Goal: Information Seeking & Learning: Find specific page/section

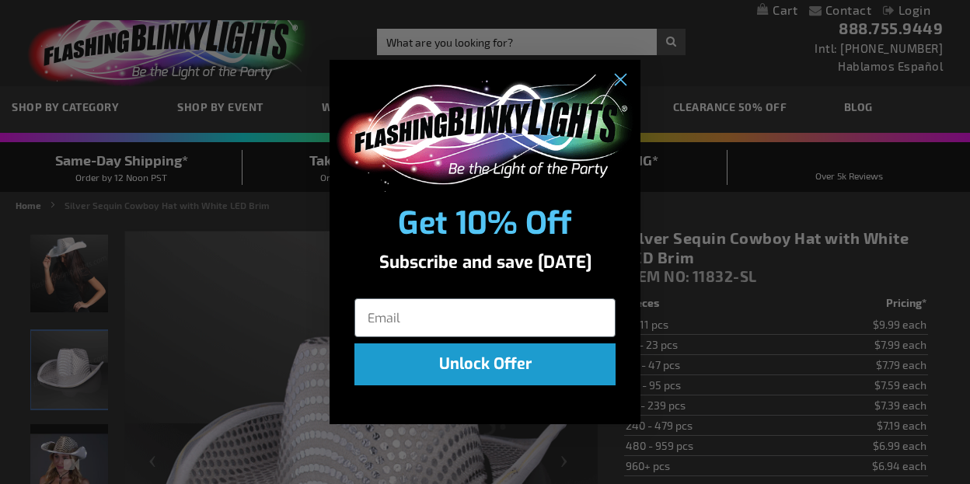
scroll to position [78, 0]
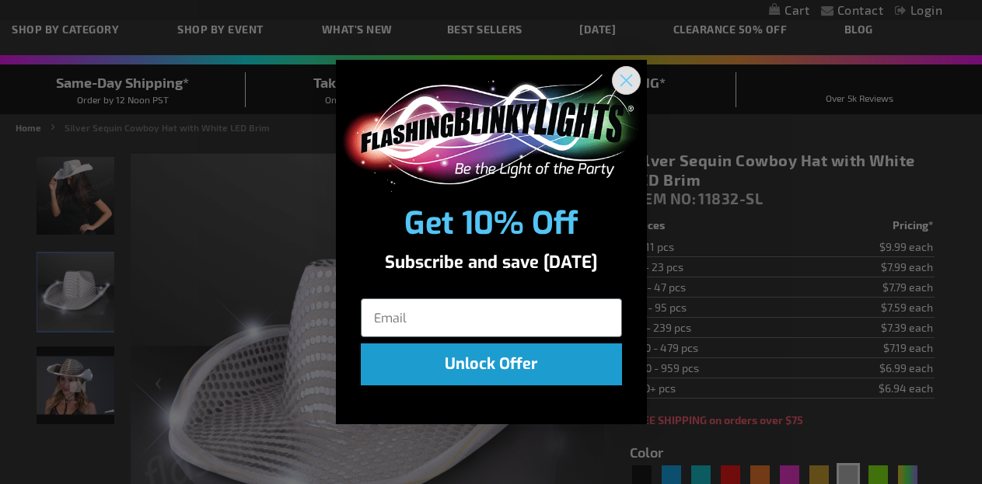
click at [624, 82] on icon "Close dialog" at bounding box center [626, 80] width 11 height 11
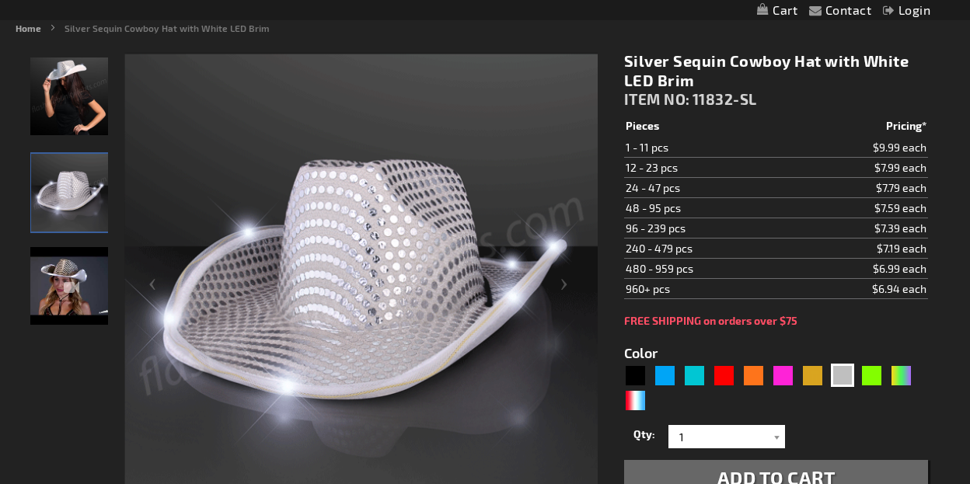
scroll to position [156, 0]
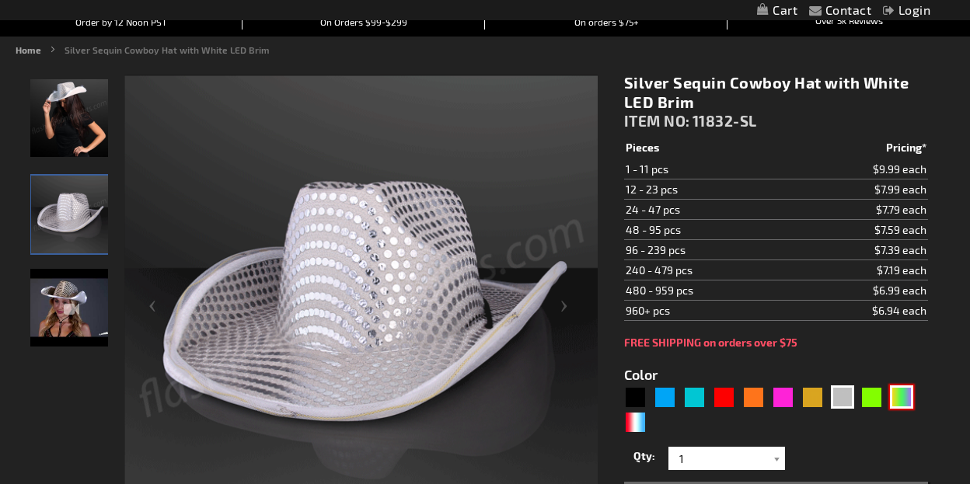
click at [900, 397] on div "PGG" at bounding box center [901, 397] width 23 height 23
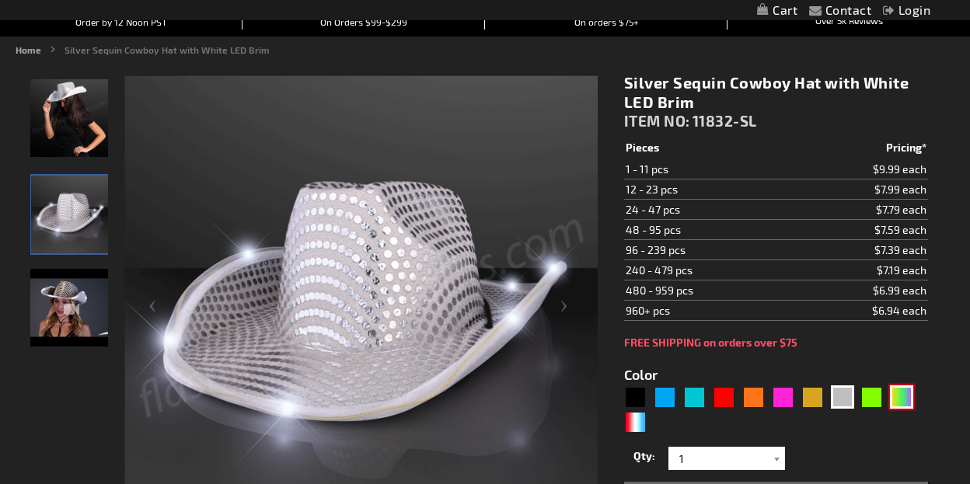
type input "5638"
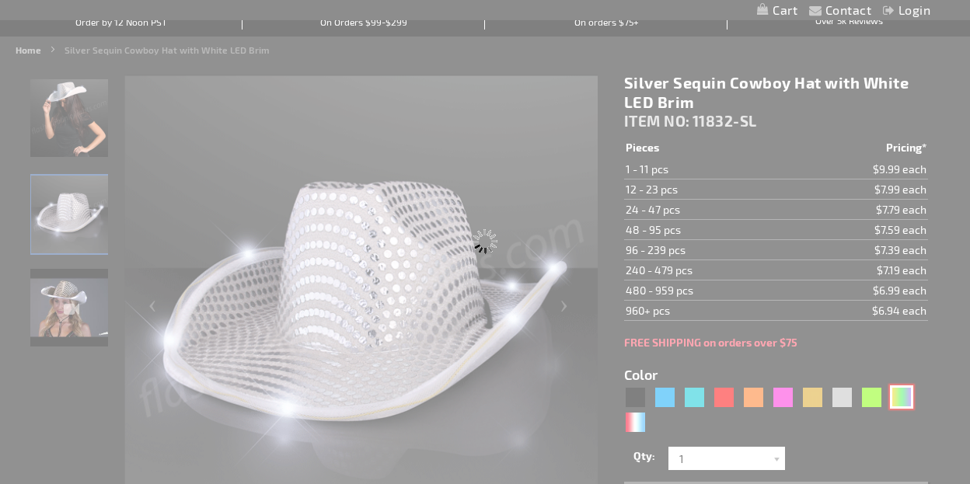
type input "11832-PGG"
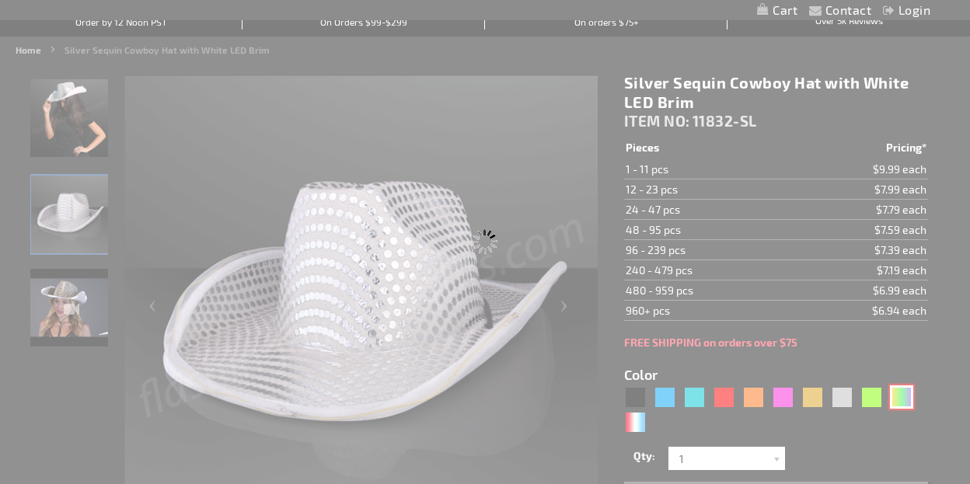
type input "Customize - Light Up Mardi Gras Cowboy Hat - ITEM NO: 11832-PGG"
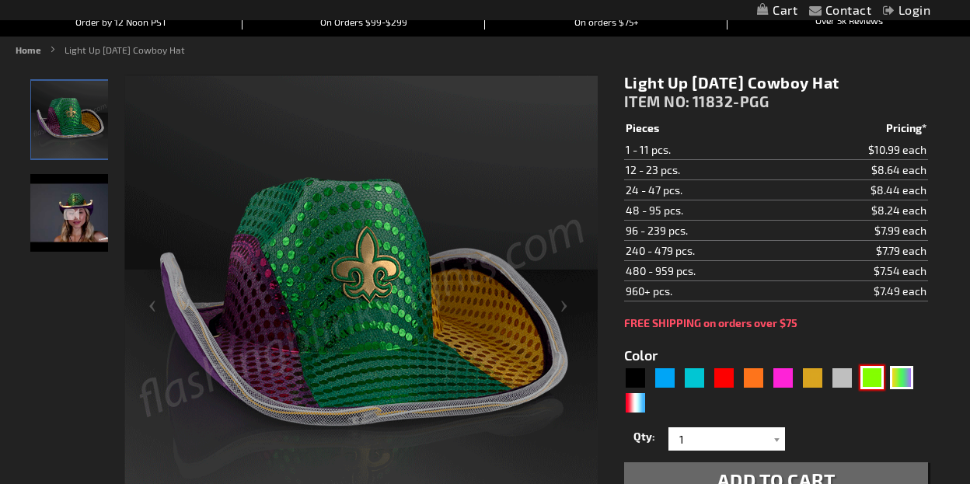
click at [875, 378] on div "Green" at bounding box center [872, 377] width 23 height 23
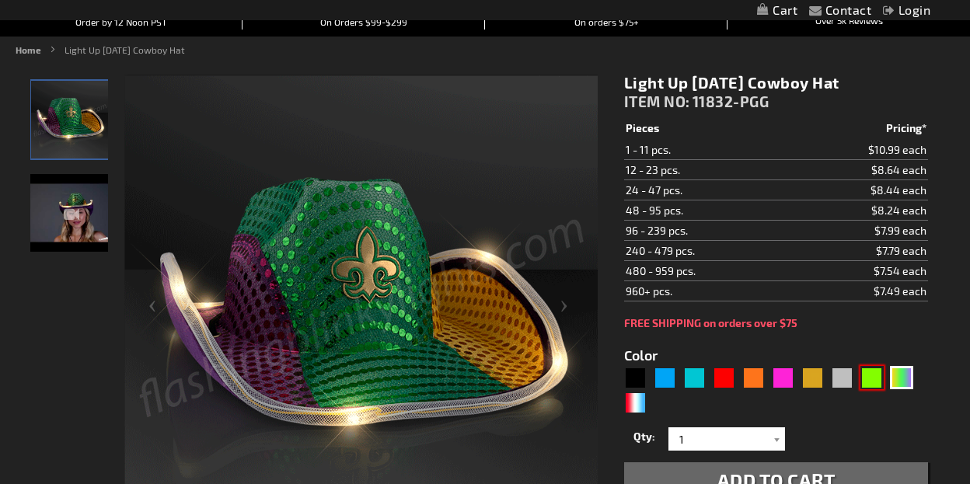
type input "5648"
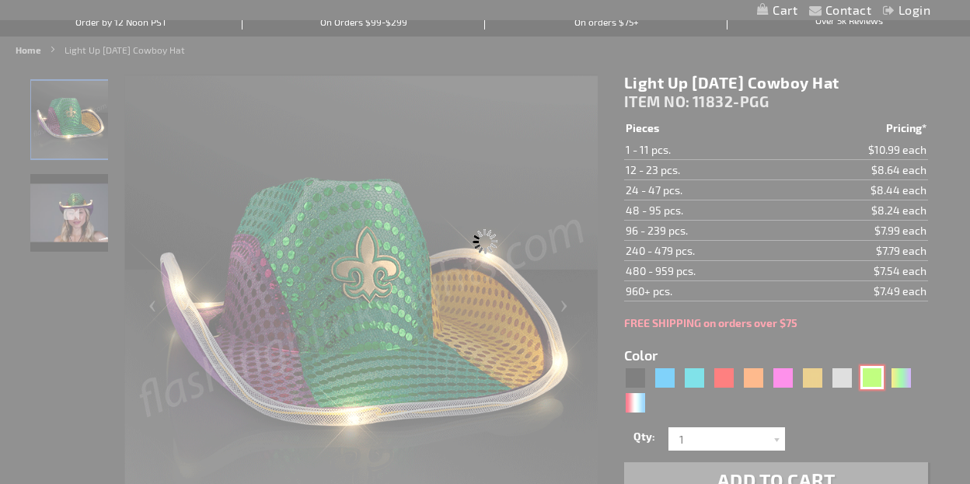
type input "11832-GN"
type input "Customize - Green Sequin Cowboy Hat with Jade LED Brim - ITEM NO: 11832-GN"
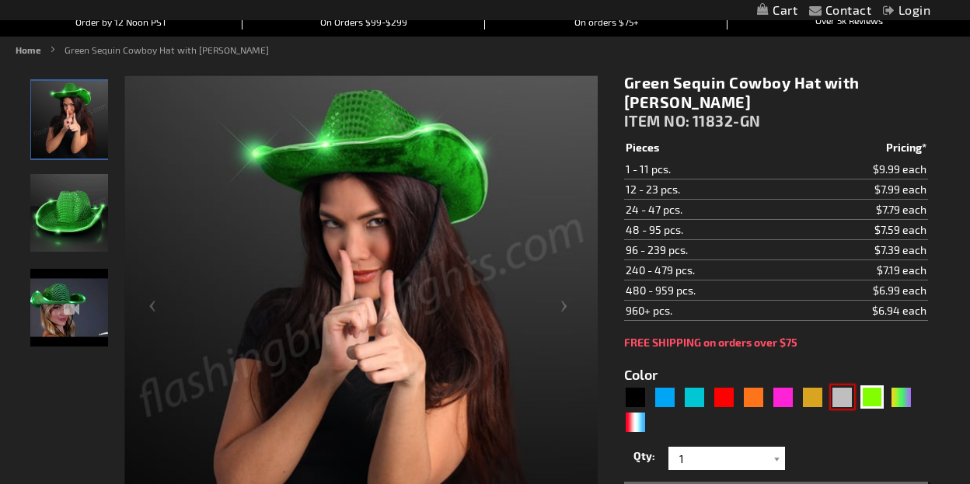
click at [842, 402] on div "Silver" at bounding box center [842, 397] width 23 height 23
type input "5644"
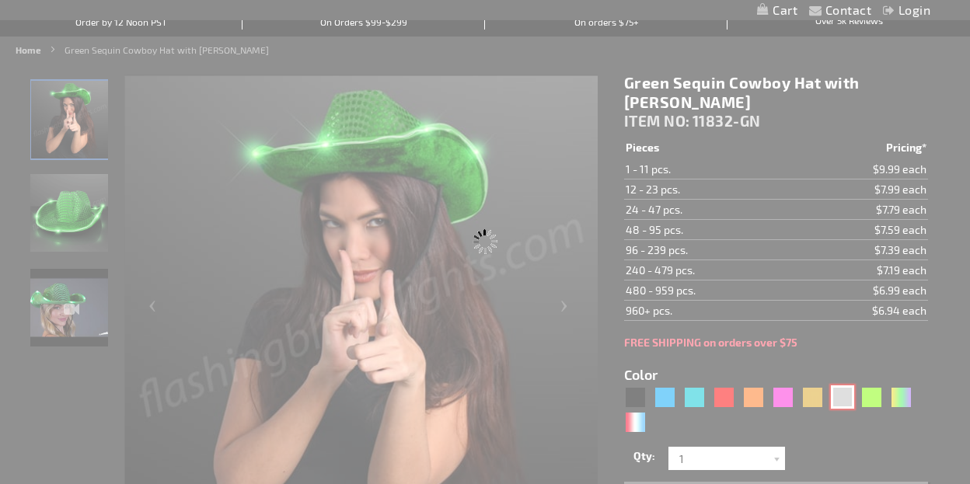
type input "11832-SL"
type input "Customize - Silver Sequin Cowboy Hat with White LED Brim - ITEM NO: 11832-SL"
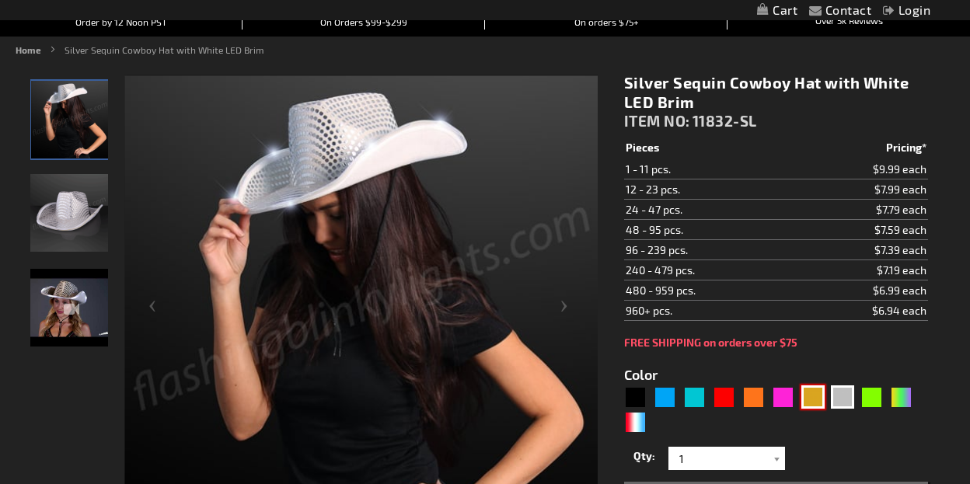
click at [815, 397] on div "Gold" at bounding box center [813, 397] width 23 height 23
type input "5633"
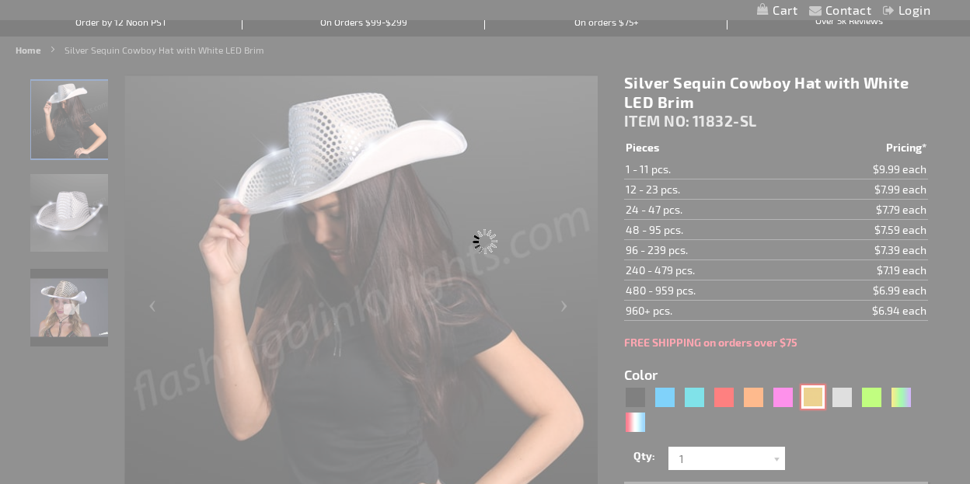
type input "11832-GD"
type input "Customize - Shiny Yellow-Gold Cowboy Hat with Light Brim - ITEM NO: 11832-GD"
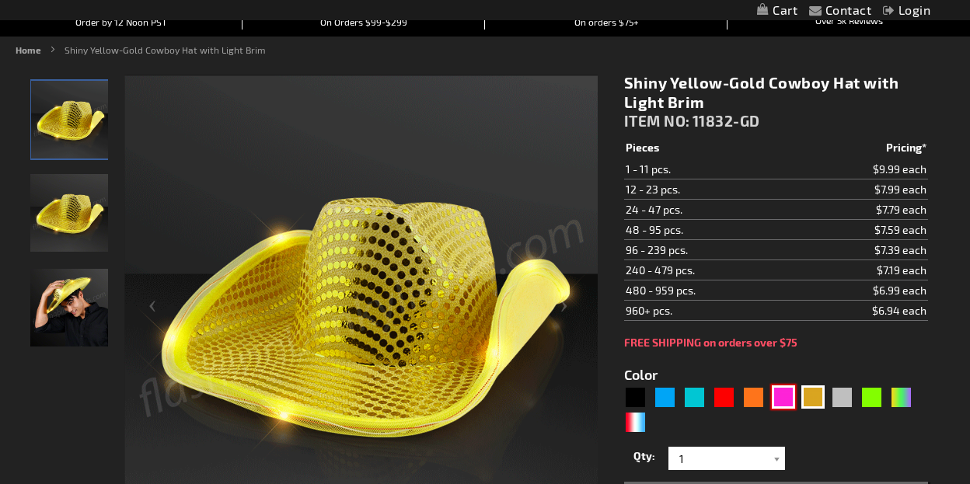
click at [784, 399] on div "Pink" at bounding box center [783, 397] width 23 height 23
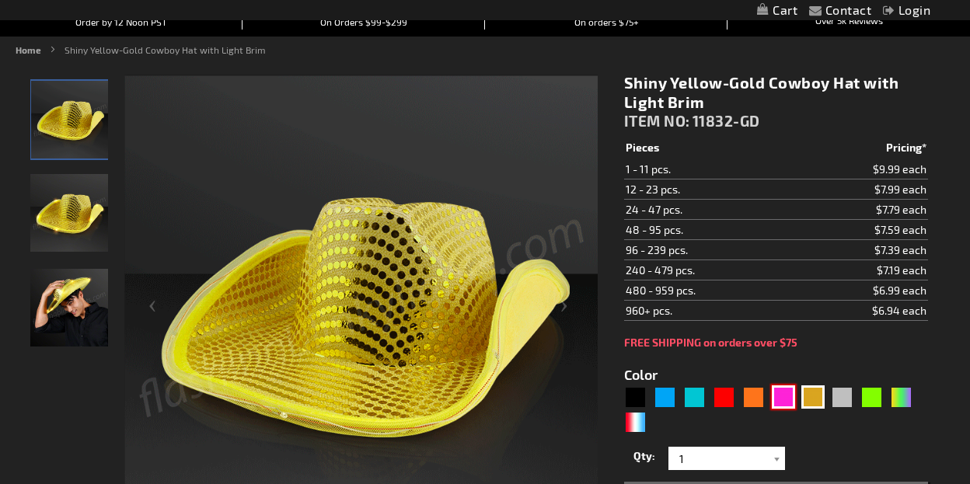
type input "5639"
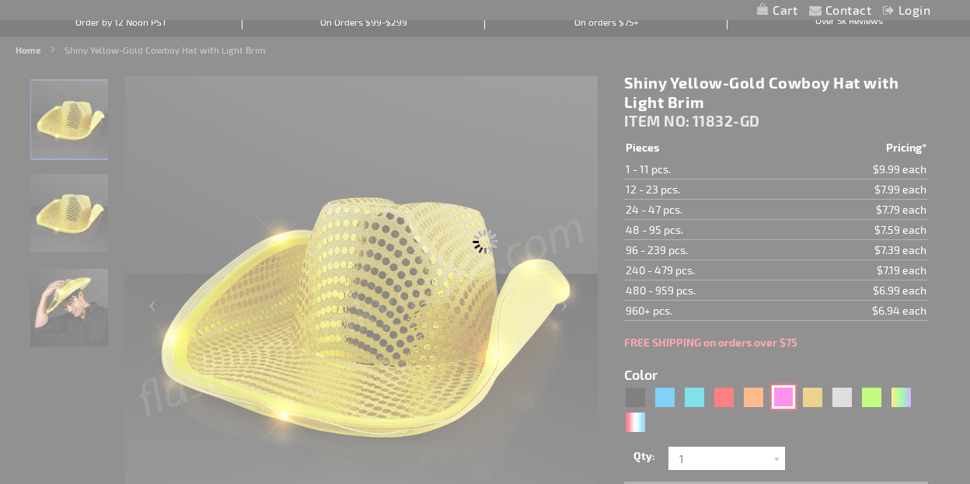
type input "11832-PK"
type input "Customize - Pink Sequin Cowboy Hats with Pink LED Brim - ITEM NO: 11832-PK"
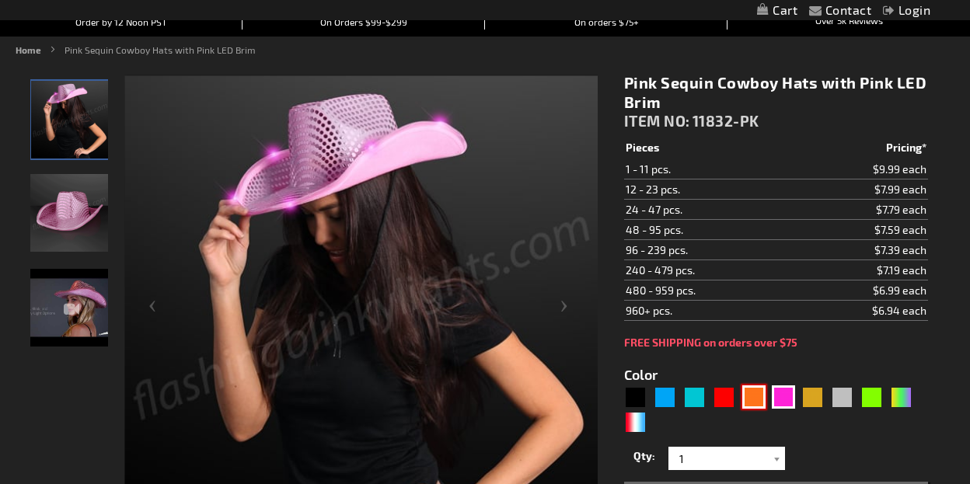
click at [752, 397] on div "Orange" at bounding box center [754, 397] width 23 height 23
type input "5637"
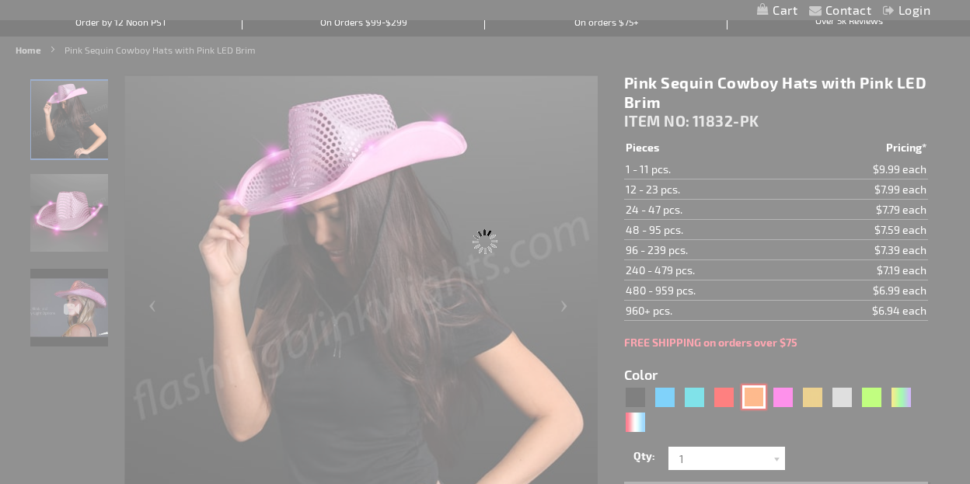
type input "11832-OR"
type input "Customize - Shiny Orange Cowboy Hat with Orange LED Brim - ITEM NO: 11832-OR"
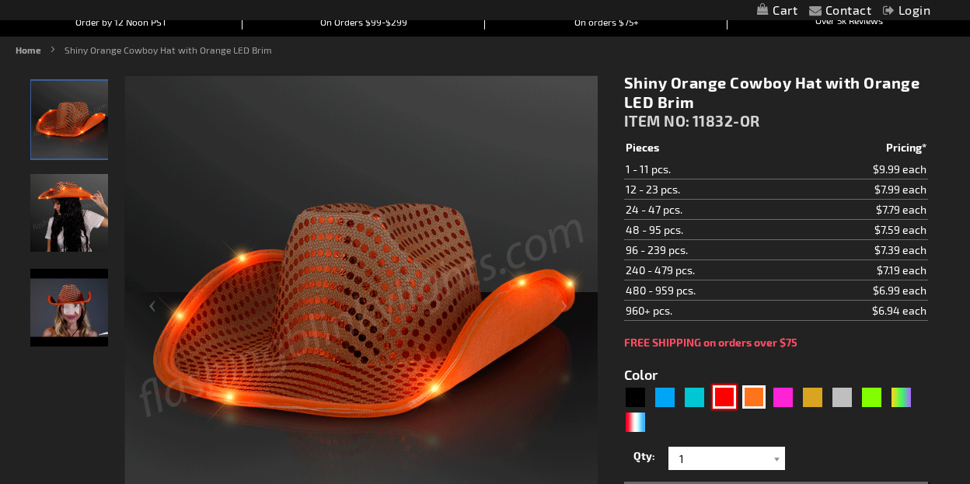
click at [720, 398] on div "Red" at bounding box center [724, 397] width 23 height 23
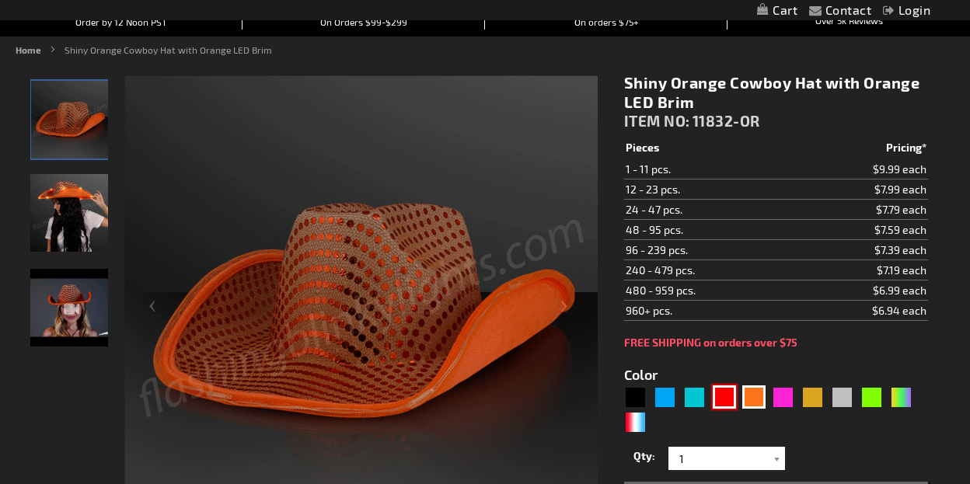
type input "5641"
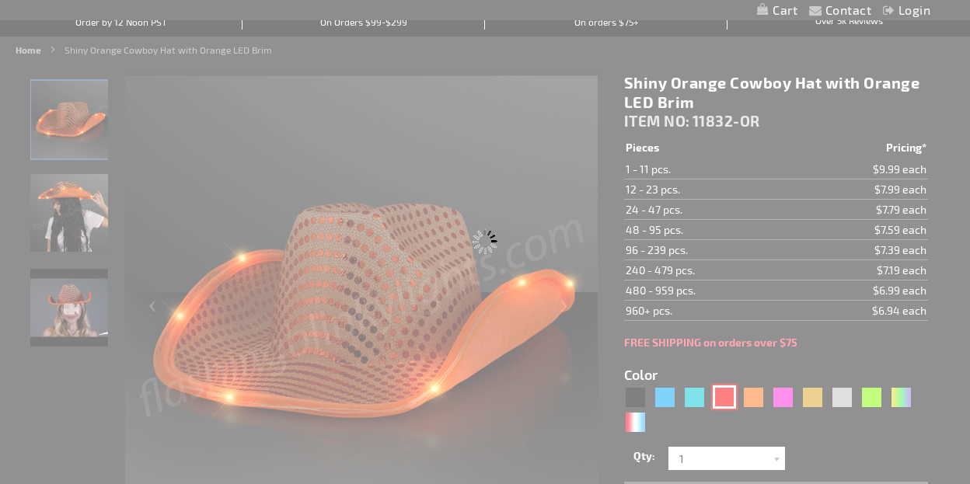
type input "11832-RD"
type input "Customize - Red Sequin Cowboy Hat with Red LED Brim - ITEM NO: 11832-RD"
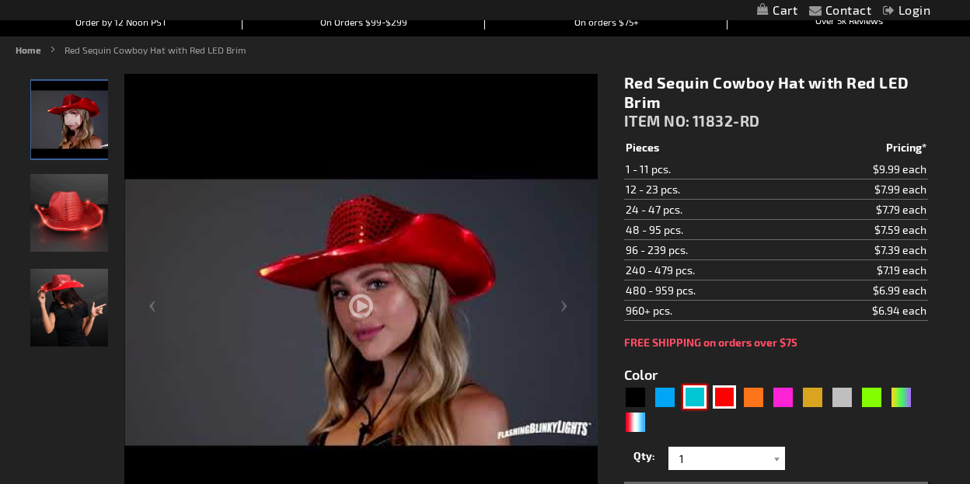
click at [694, 397] on div "Turquoise" at bounding box center [695, 397] width 23 height 23
type input "5653"
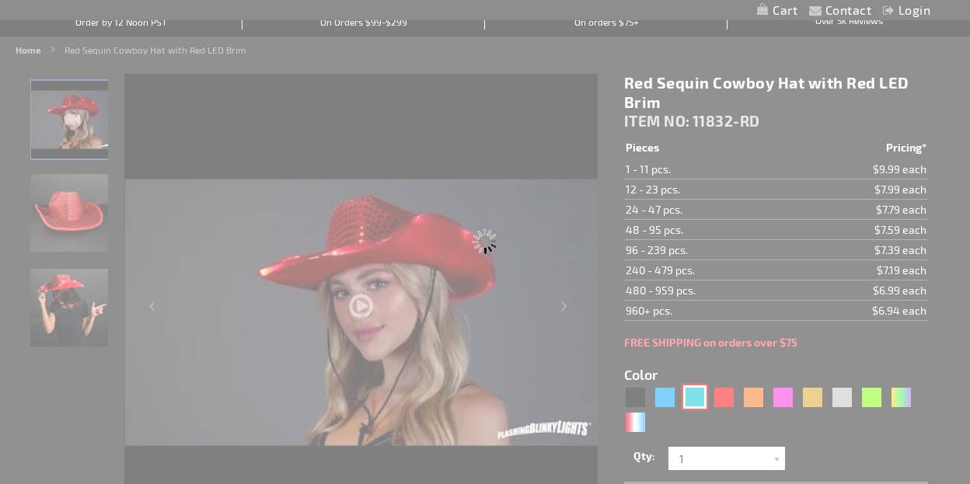
type input "11832-TQ"
type input "Customize - Light Up Turquoise Cowboy Hat - ITEM NO: 11832-TQ"
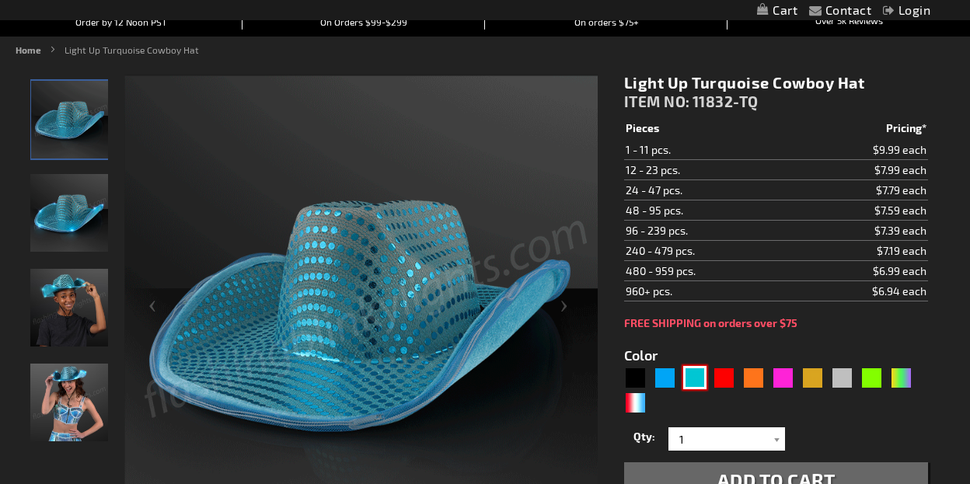
click at [694, 376] on div "Turquoise" at bounding box center [695, 377] width 23 height 23
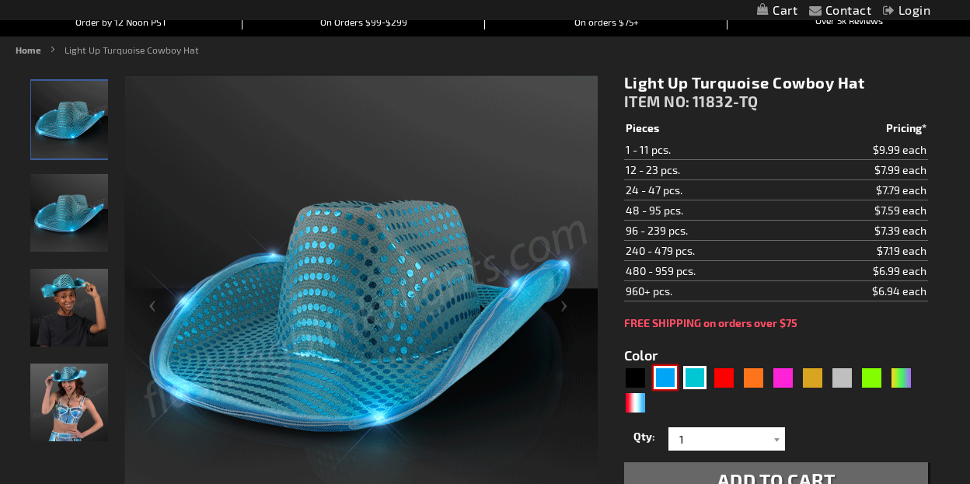
click at [667, 372] on div "Blue" at bounding box center [665, 377] width 23 height 23
type input "5629"
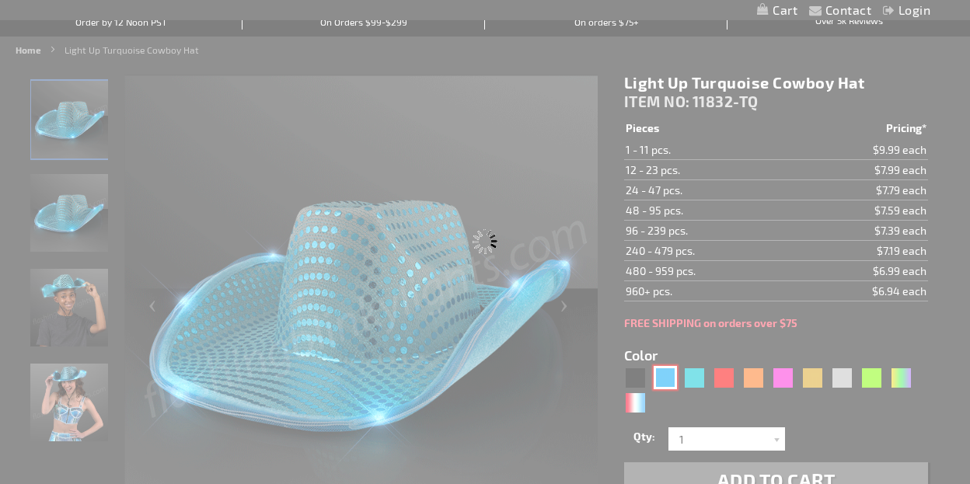
type input "11832-BL"
type input "Customize - Blue Sequin Cowboy Hat with Blue LED Brim - ITEM NO: 11832-BL"
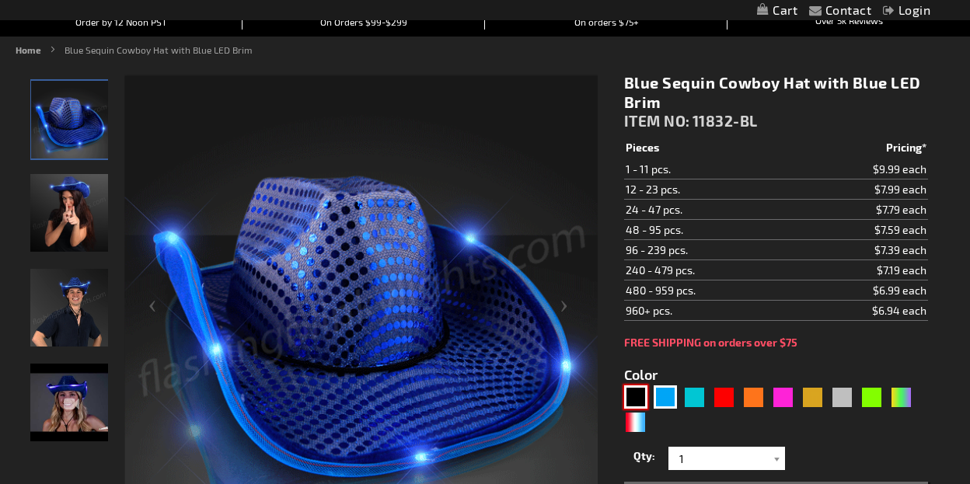
click at [636, 397] on div "Black" at bounding box center [635, 397] width 23 height 23
type input "5631"
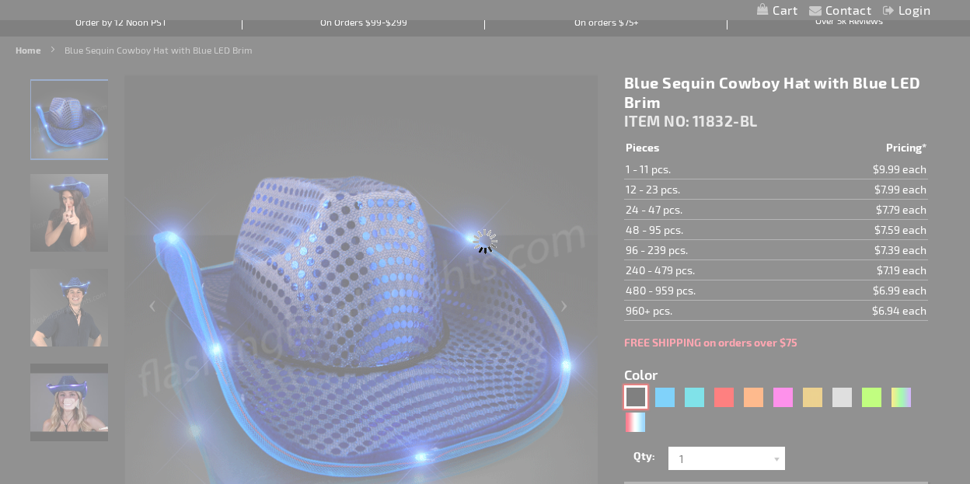
type input "11832-BK"
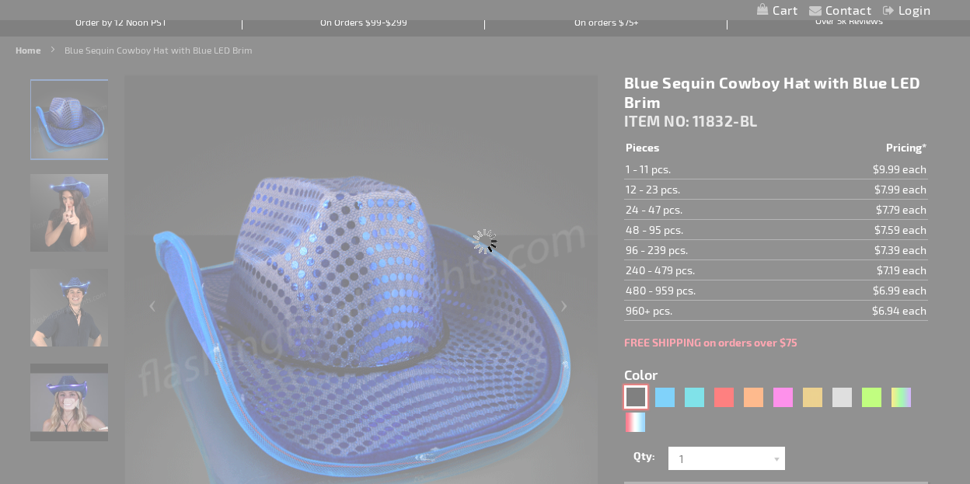
type input "Customize - Black Sequin Cowboy Hat White LED Light Up Brim - ITEM NO: 11832-BK"
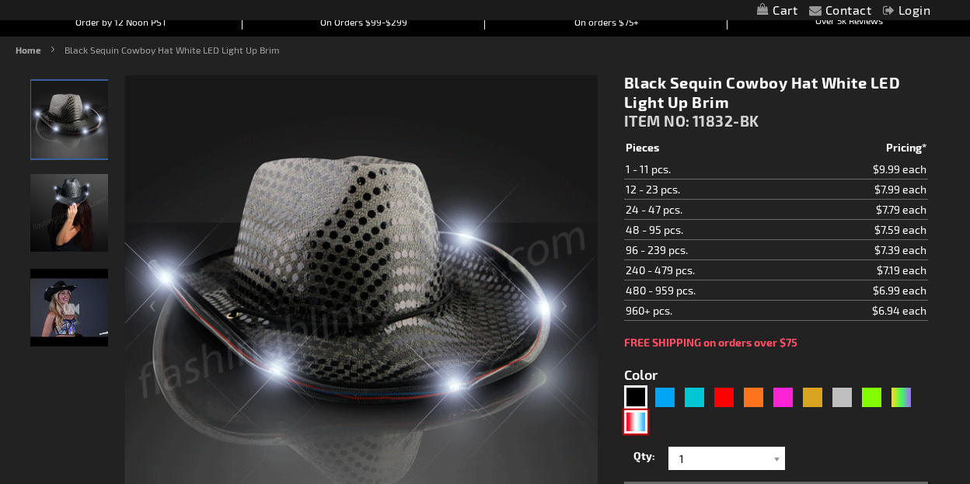
click at [635, 427] on div "RWB" at bounding box center [635, 422] width 23 height 23
type input "5643"
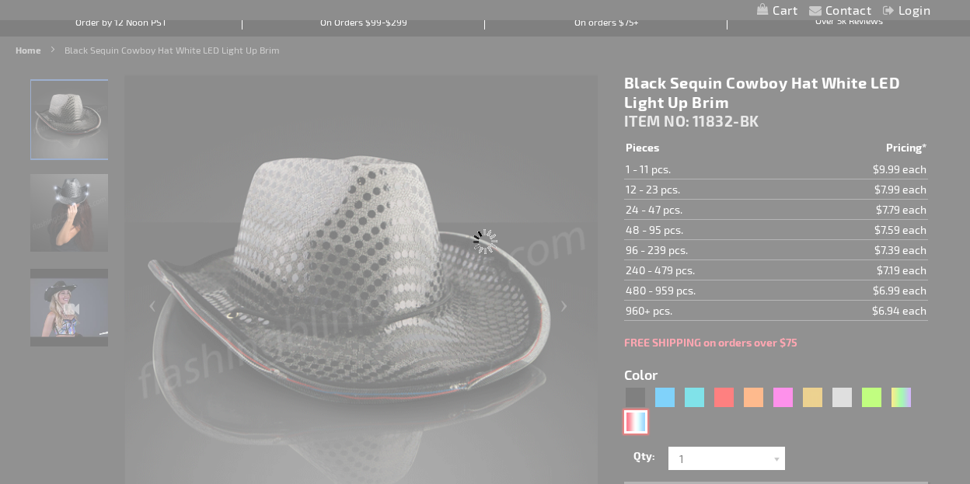
type input "11832-RWB"
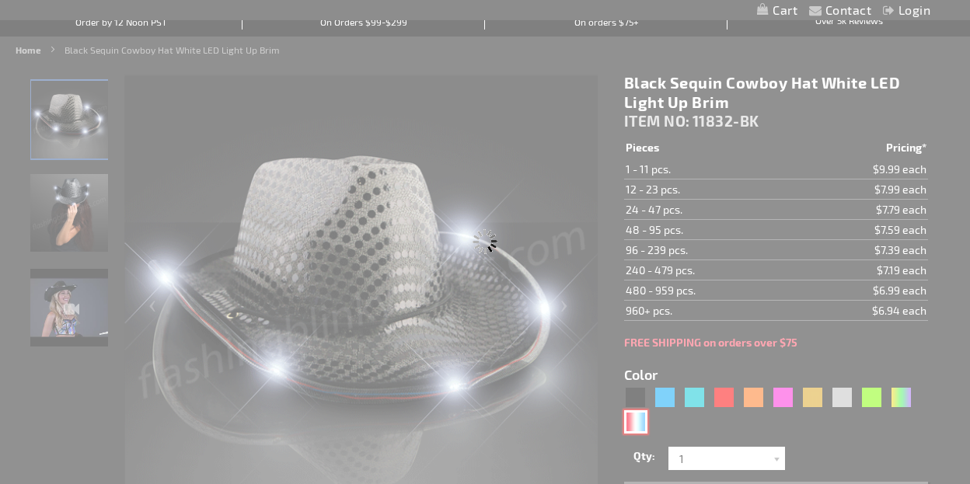
type input "Customize - Red White &amp; Blue Cowboy Hat, White Light Up Brim - ITEM NO: 118…"
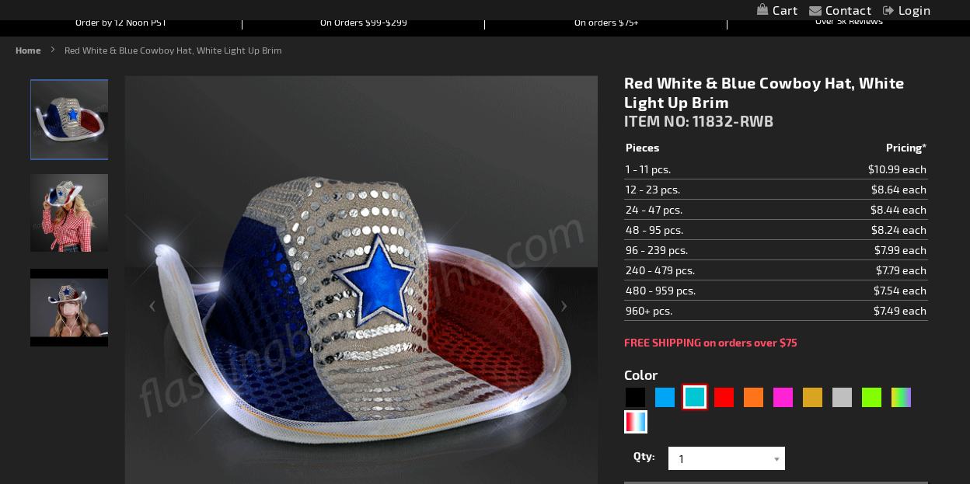
click at [695, 394] on div "Turquoise" at bounding box center [695, 397] width 23 height 23
click at [663, 401] on div "Blue" at bounding box center [665, 397] width 23 height 23
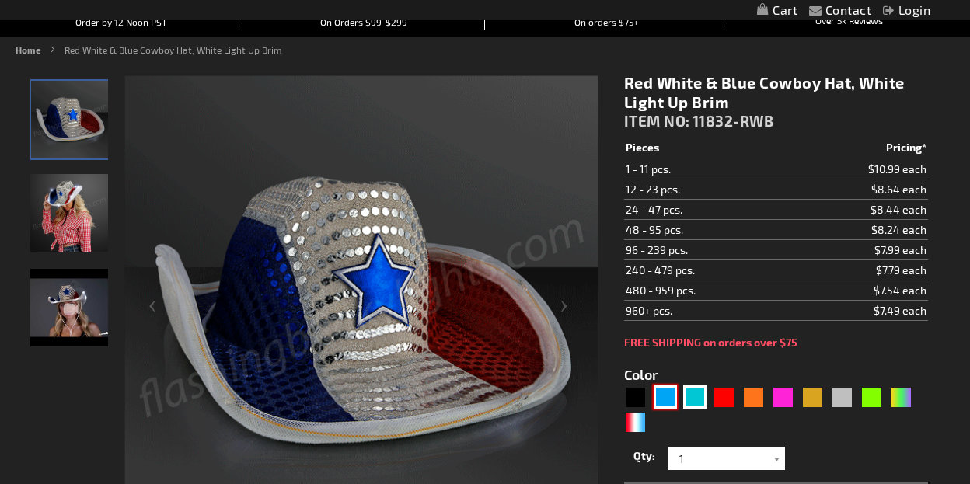
type input "5629"
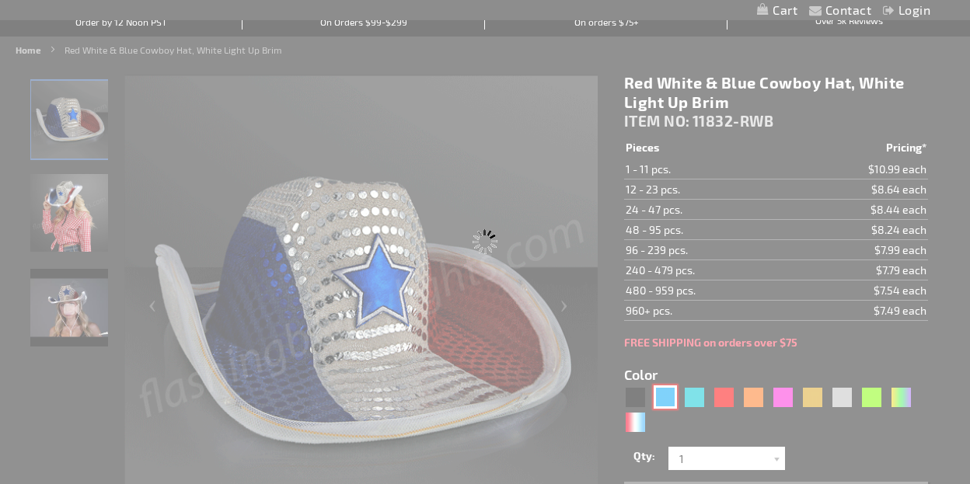
type input "11832-BL"
type input "Customize - Blue Sequin Cowboy Hat with Blue LED Brim - ITEM NO: 11832-BL"
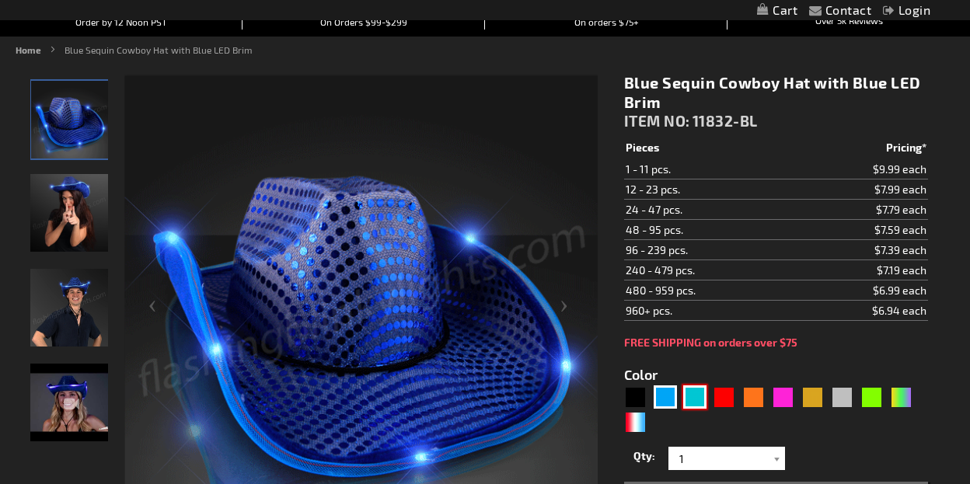
click at [691, 396] on div "Turquoise" at bounding box center [695, 397] width 23 height 23
type input "5653"
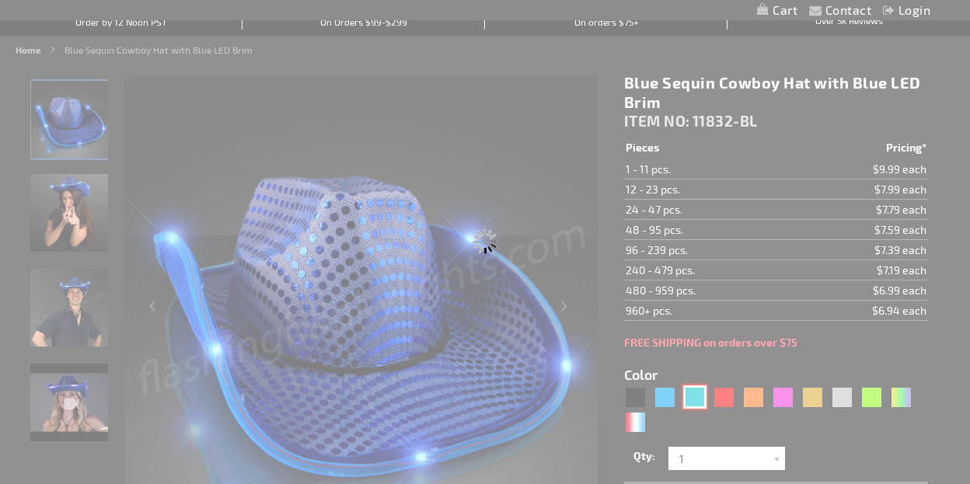
type input "11832-TQ"
type input "Customize - Light Up Turquoise Cowboy Hat - ITEM NO: 11832-TQ"
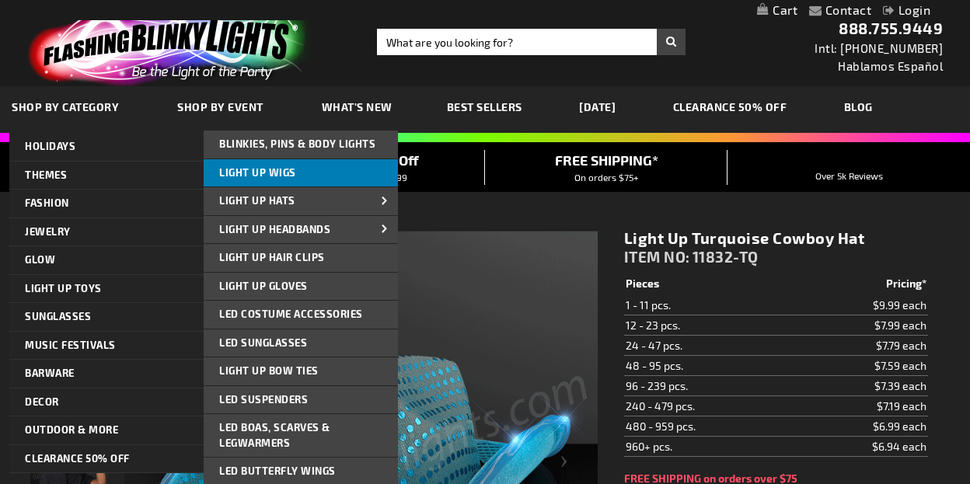
click at [233, 171] on span "Light Up Wigs" at bounding box center [257, 172] width 77 height 12
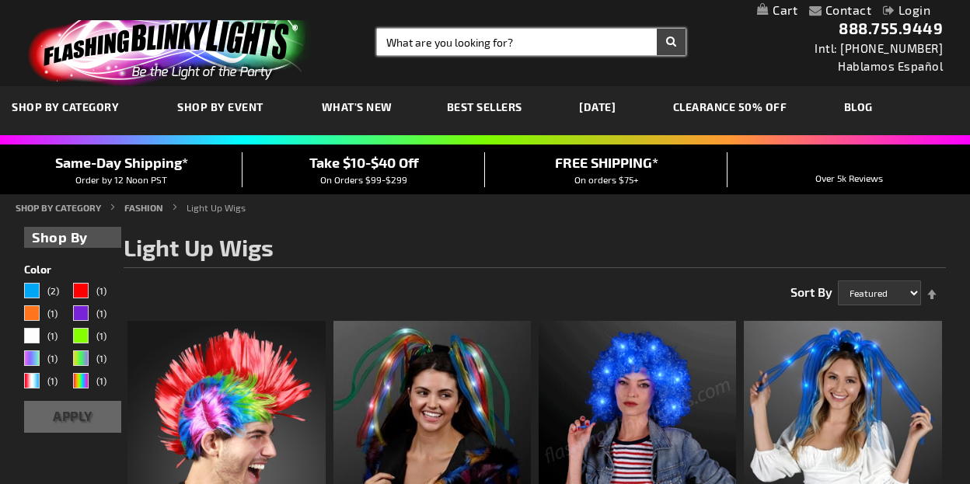
click at [613, 47] on input "Search" at bounding box center [531, 42] width 309 height 26
type input "cardboard Church Fans with wooden handles"
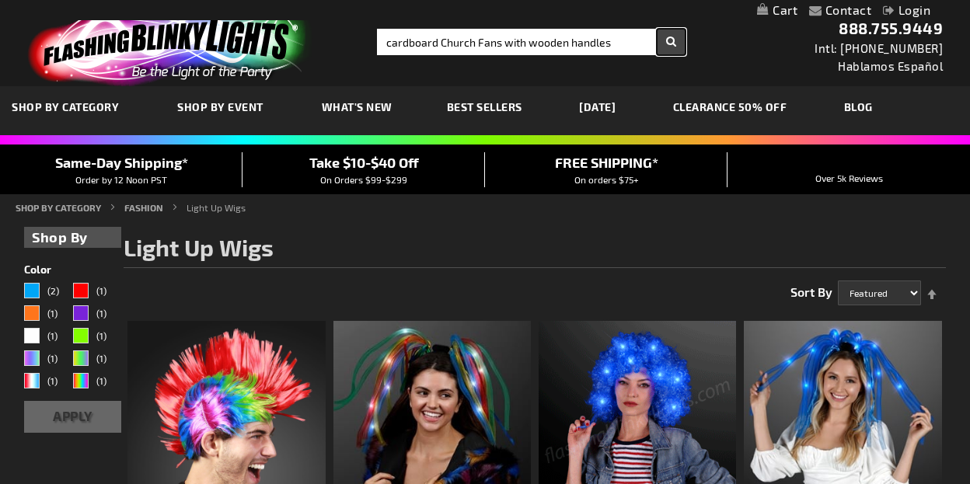
click at [675, 40] on button "Search" at bounding box center [671, 42] width 29 height 26
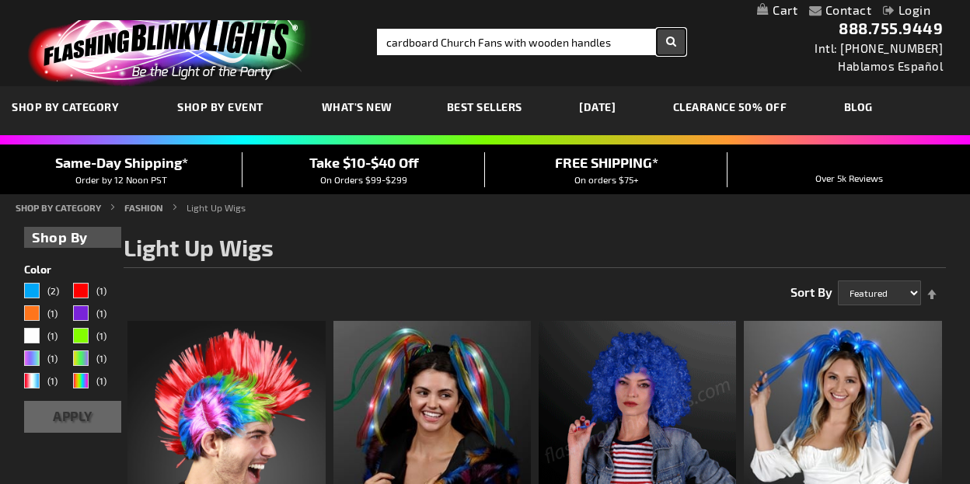
click at [672, 44] on button "Search" at bounding box center [671, 42] width 29 height 26
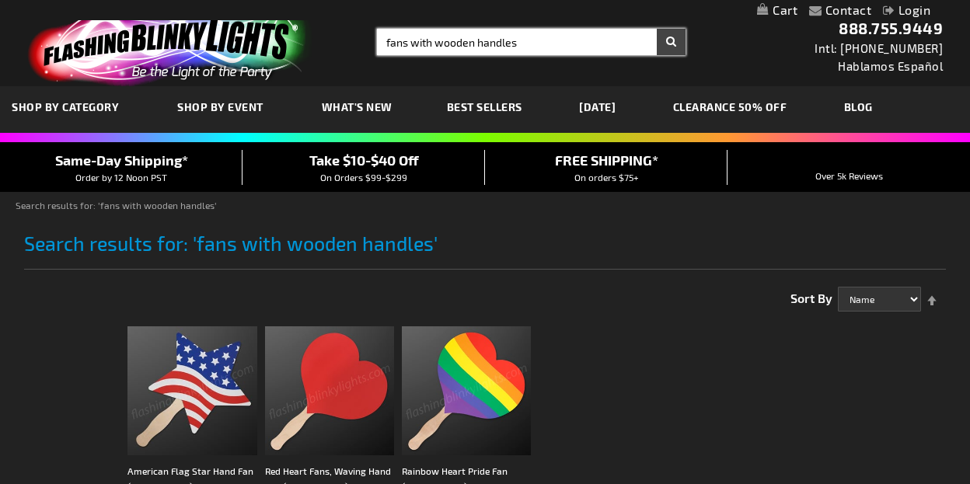
click at [382, 42] on input "fans with wooden handles" at bounding box center [531, 42] width 309 height 26
type input "Church fans with wooden handles"
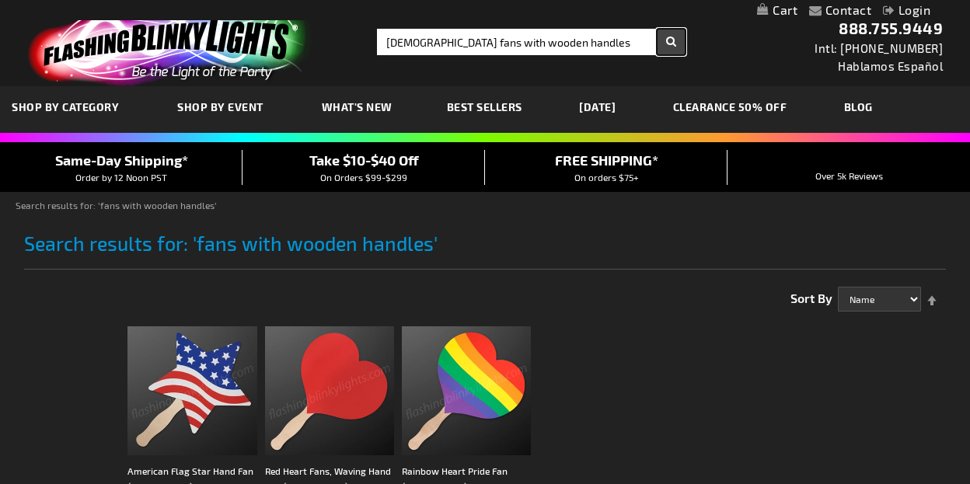
click at [670, 40] on button "Search" at bounding box center [671, 42] width 29 height 26
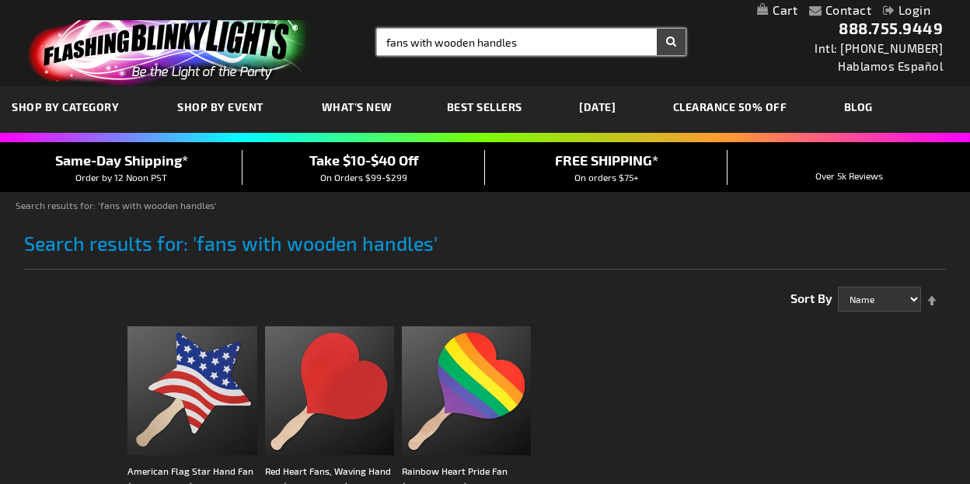
drag, startPoint x: 530, startPoint y: 44, endPoint x: 263, endPoint y: 29, distance: 267.9
click at [263, 29] on div "Toggle Nav Search Search fans with wooden handles × Search 888.755.9449 Intl: 8…" at bounding box center [485, 43] width 970 height 86
type input "keeping memories alive"
click at [670, 41] on button "Search" at bounding box center [671, 42] width 29 height 26
